Goal: Check status: Check status

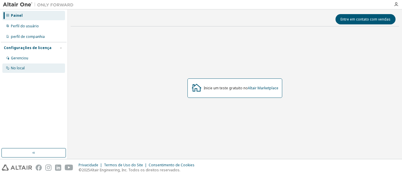
click at [32, 66] on div "No local" at bounding box center [33, 68] width 63 height 9
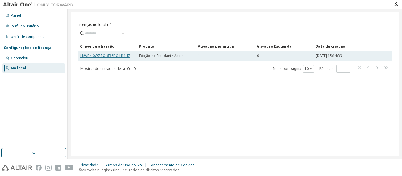
click at [100, 56] on font "LKWP4-0WZTO-6B6BG-H114Z" at bounding box center [105, 55] width 50 height 5
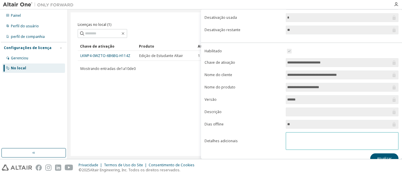
scroll to position [86, 0]
click at [295, 67] on span "**********" at bounding box center [342, 63] width 113 height 9
click at [304, 83] on form "**********" at bounding box center [302, 99] width 194 height 102
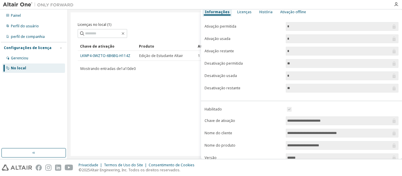
scroll to position [26, 0]
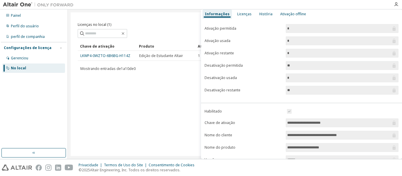
drag, startPoint x: 304, startPoint y: 83, endPoint x: 292, endPoint y: 70, distance: 17.7
click at [292, 70] on form "Ativação permitida * Ativação usada * Ativação restante * Desativação permitida…" at bounding box center [302, 59] width 194 height 71
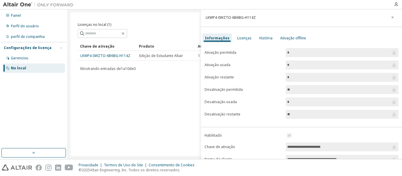
scroll to position [0, 0]
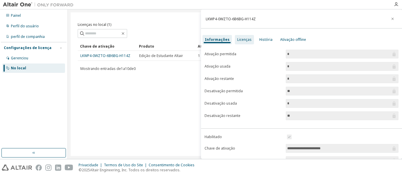
click at [242, 37] on font "Licenças" at bounding box center [244, 39] width 14 height 5
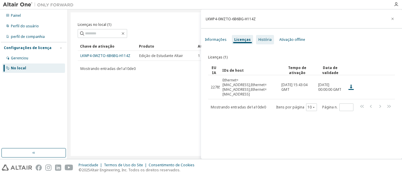
click at [259, 40] on font "História" at bounding box center [265, 39] width 13 height 5
